Goal: Book appointment/travel/reservation

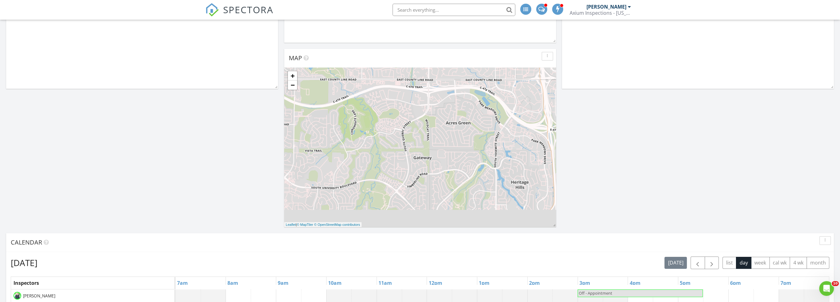
scroll to position [184, 0]
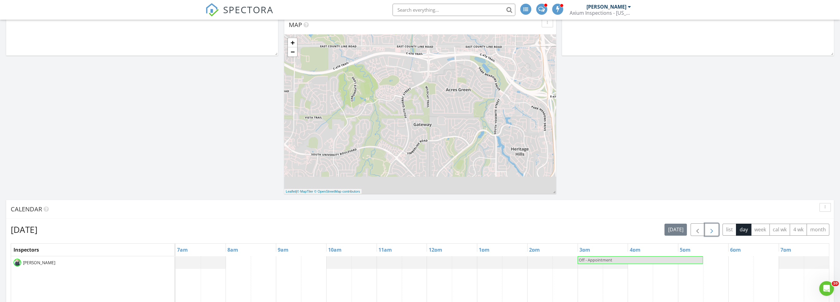
click at [712, 231] on span "button" at bounding box center [711, 229] width 7 height 7
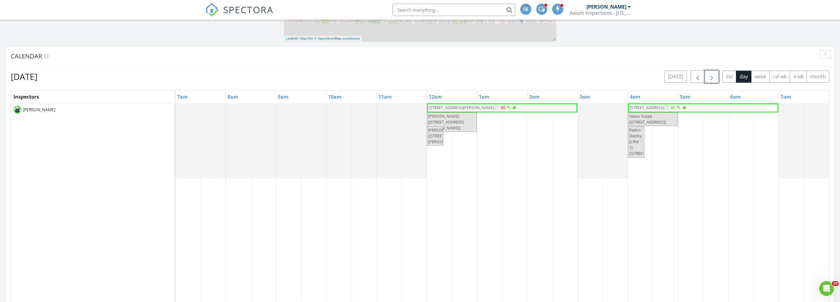
scroll to position [338, 0]
click at [711, 73] on span "button" at bounding box center [711, 75] width 7 height 7
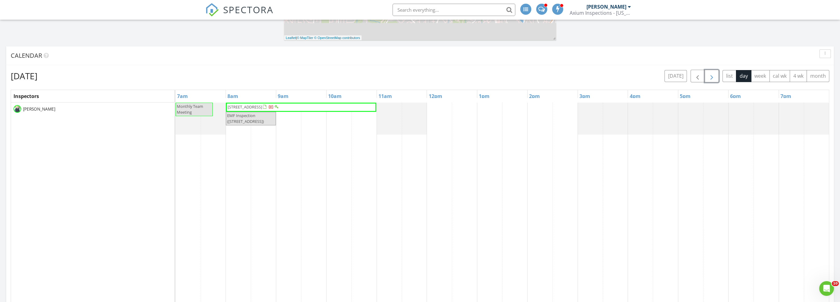
click at [711, 74] on span "button" at bounding box center [711, 75] width 7 height 7
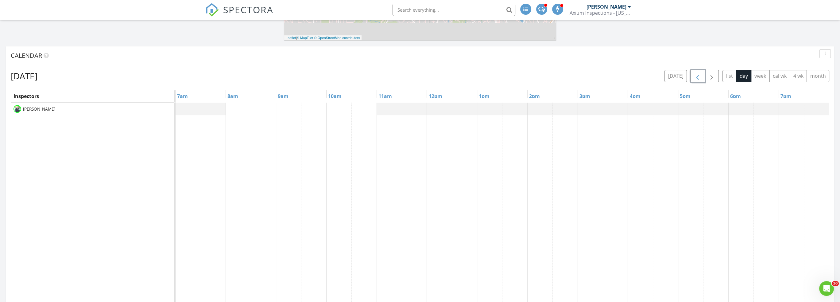
click at [697, 77] on span "button" at bounding box center [697, 75] width 7 height 7
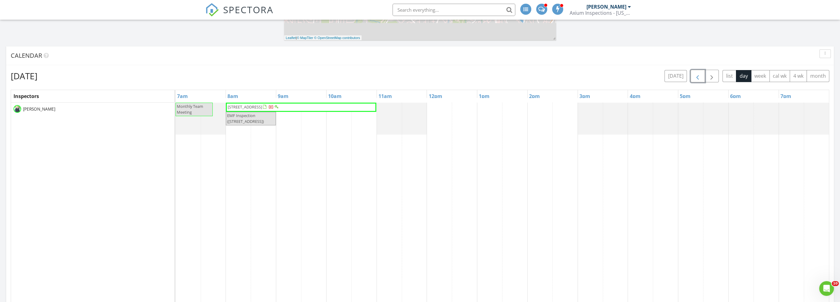
click at [697, 77] on span "button" at bounding box center [697, 75] width 7 height 7
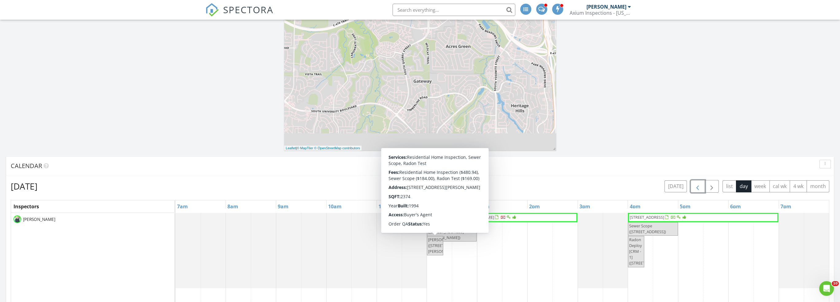
scroll to position [215, 0]
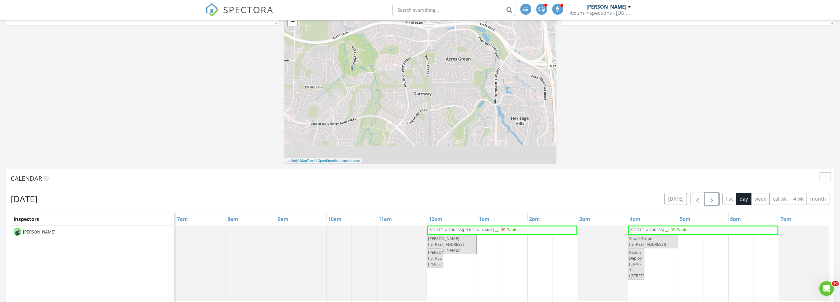
click at [715, 202] on span "button" at bounding box center [711, 198] width 7 height 7
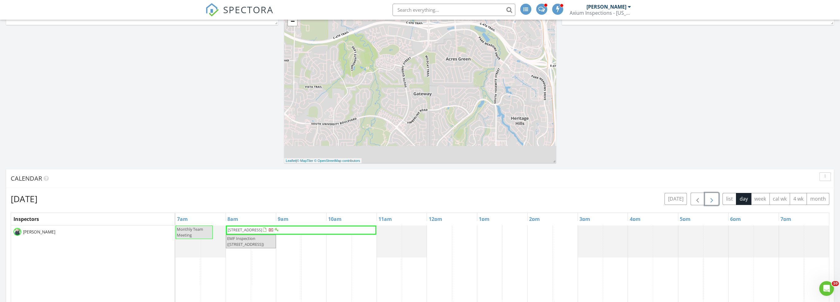
click at [713, 200] on span "button" at bounding box center [711, 198] width 7 height 7
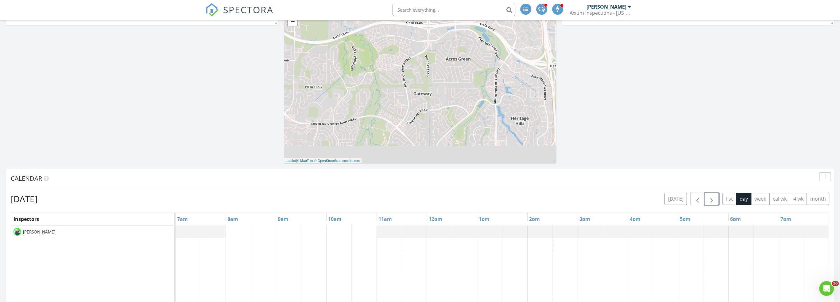
click at [713, 200] on span "button" at bounding box center [711, 198] width 7 height 7
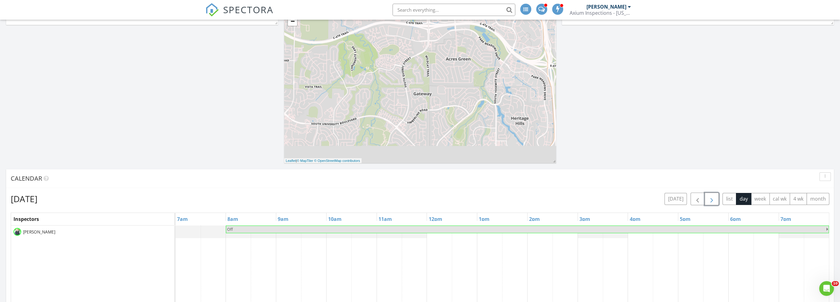
click at [713, 200] on span "button" at bounding box center [711, 198] width 7 height 7
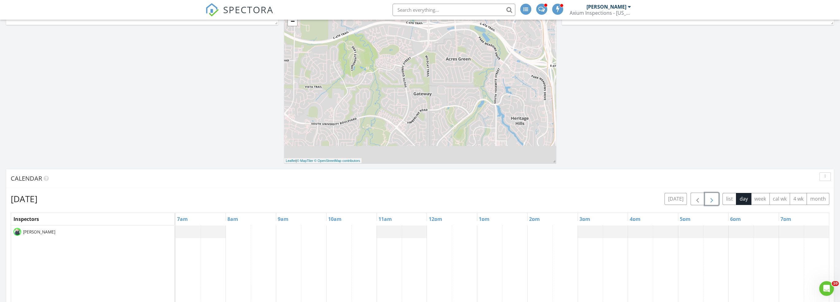
click at [713, 200] on span "button" at bounding box center [711, 198] width 7 height 7
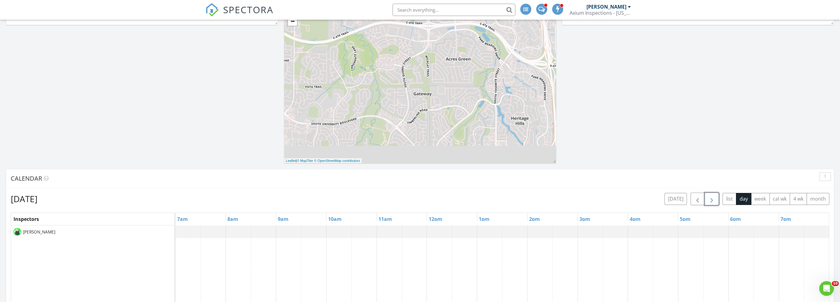
click at [713, 200] on span "button" at bounding box center [711, 198] width 7 height 7
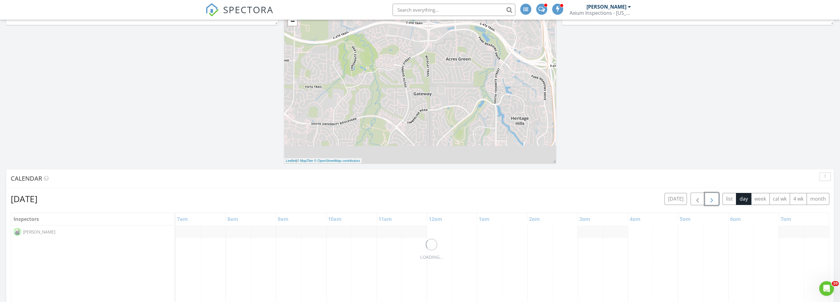
click at [713, 200] on span "button" at bounding box center [711, 198] width 7 height 7
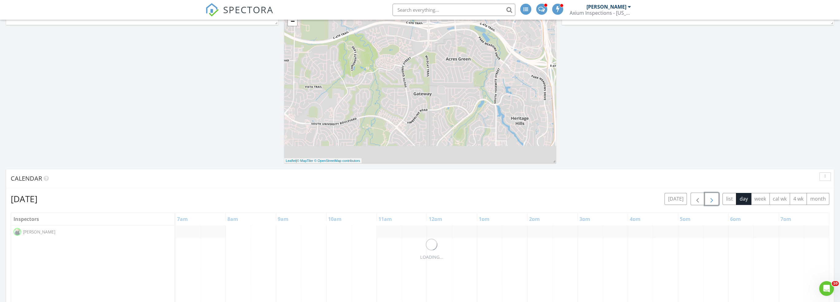
click at [713, 200] on span "button" at bounding box center [711, 198] width 7 height 7
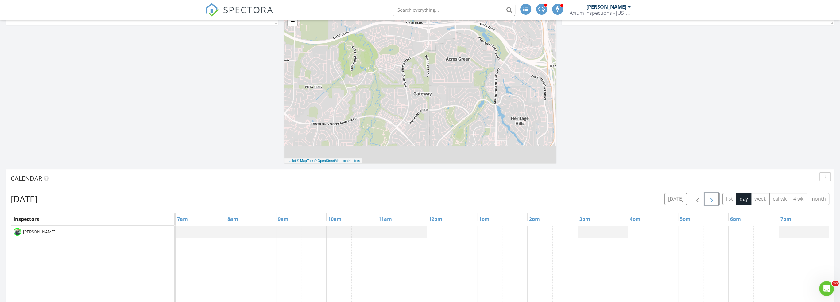
click at [713, 200] on span "button" at bounding box center [711, 198] width 7 height 7
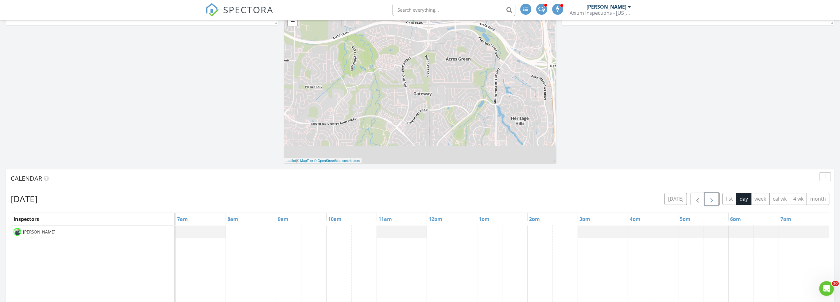
click at [713, 200] on span "button" at bounding box center [711, 198] width 7 height 7
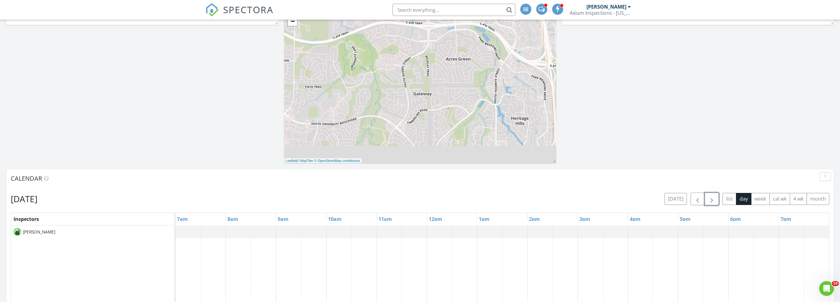
click at [713, 200] on span "button" at bounding box center [711, 198] width 7 height 7
click at [695, 198] on span "button" at bounding box center [697, 198] width 7 height 7
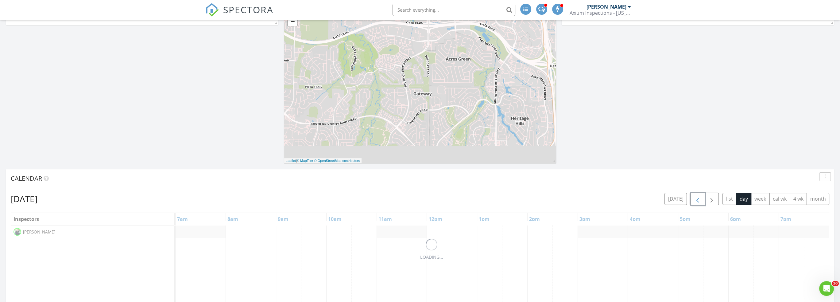
click at [695, 198] on span "button" at bounding box center [697, 198] width 7 height 7
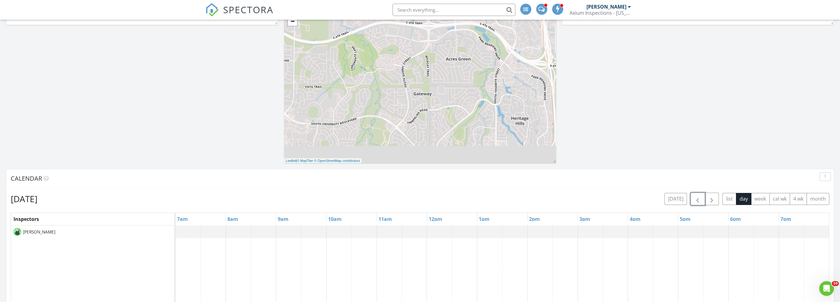
click at [695, 198] on span "button" at bounding box center [697, 198] width 7 height 7
click at [244, 219] on link "Event" at bounding box center [238, 217] width 32 height 10
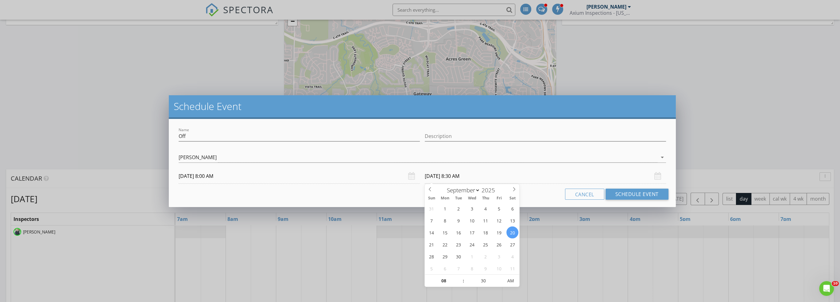
click at [439, 175] on input "[DATE] 8:30 AM" at bounding box center [545, 175] width 241 height 15
type input "[DATE] 8:30 AM"
click at [389, 139] on input "Off" at bounding box center [299, 136] width 241 height 10
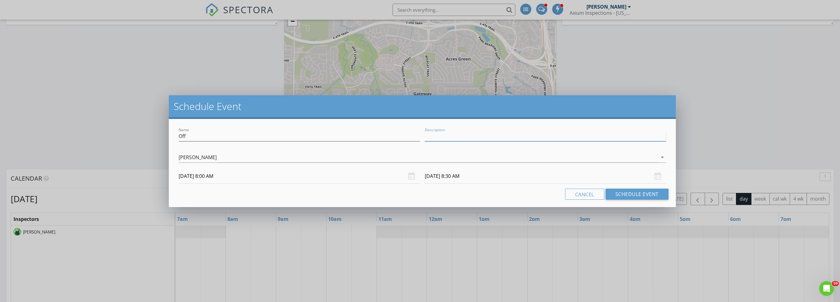
click at [478, 135] on input "Description" at bounding box center [545, 136] width 241 height 10
type input "Off"
click at [636, 193] on button "Schedule Event" at bounding box center [636, 193] width 63 height 11
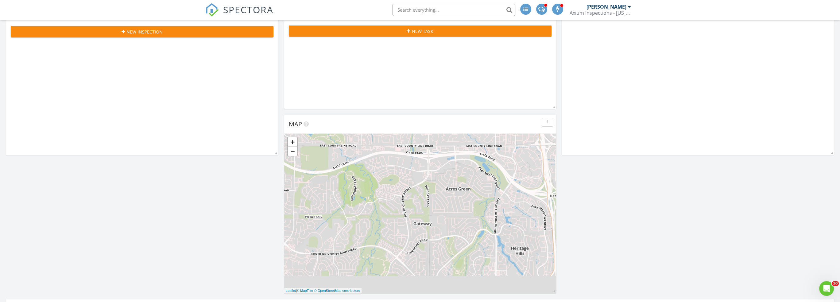
scroll to position [0, 0]
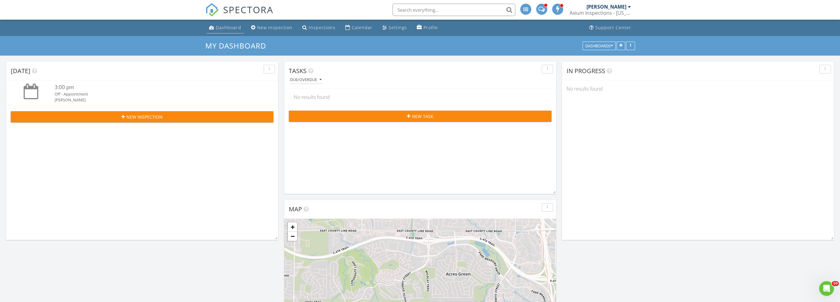
click at [232, 28] on div "Dashboard" at bounding box center [228, 28] width 25 height 6
click at [356, 32] on link "Calendar" at bounding box center [359, 27] width 32 height 11
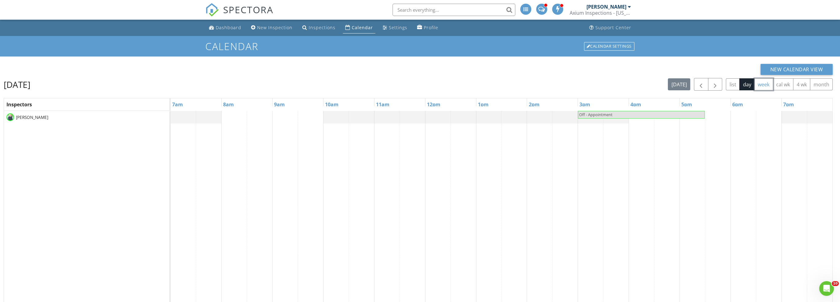
click at [765, 85] on button "week" at bounding box center [763, 84] width 19 height 12
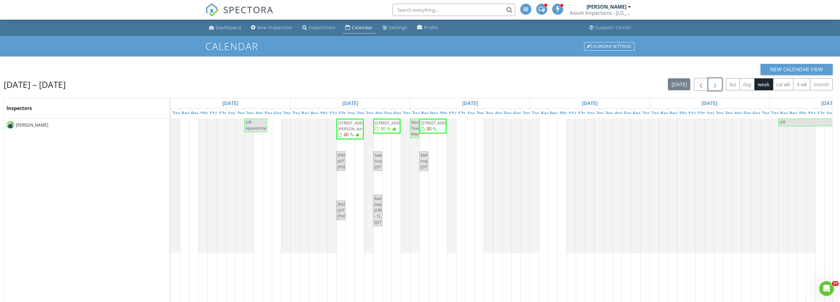
click at [717, 86] on span "button" at bounding box center [714, 84] width 7 height 7
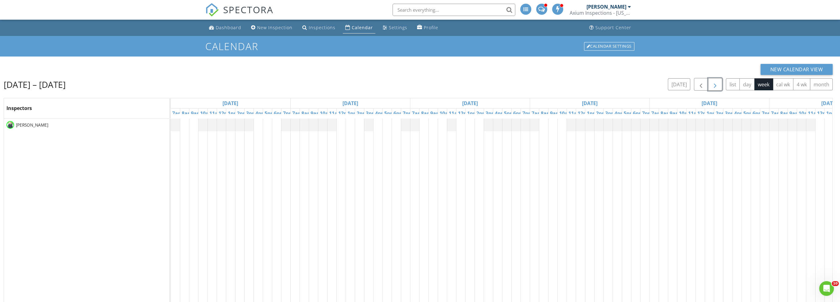
click at [717, 86] on span "button" at bounding box center [714, 84] width 7 height 7
